Goal: Navigation & Orientation: Understand site structure

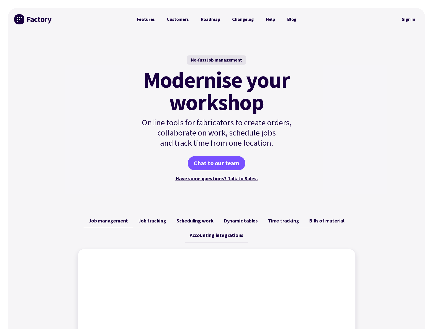
click at [146, 20] on link "Features" at bounding box center [146, 19] width 30 height 10
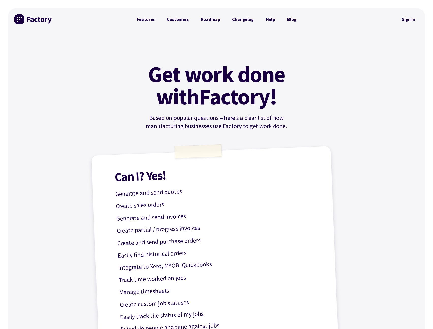
click at [185, 21] on link "Customers" at bounding box center [178, 19] width 34 height 10
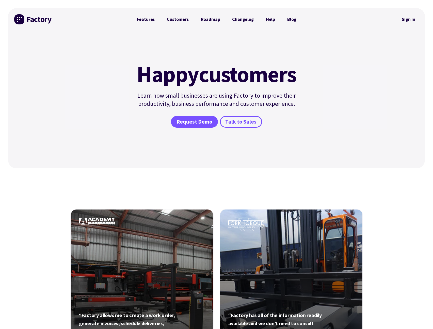
click at [291, 21] on link "Blog" at bounding box center [291, 19] width 21 height 10
